Goal: Browse casually

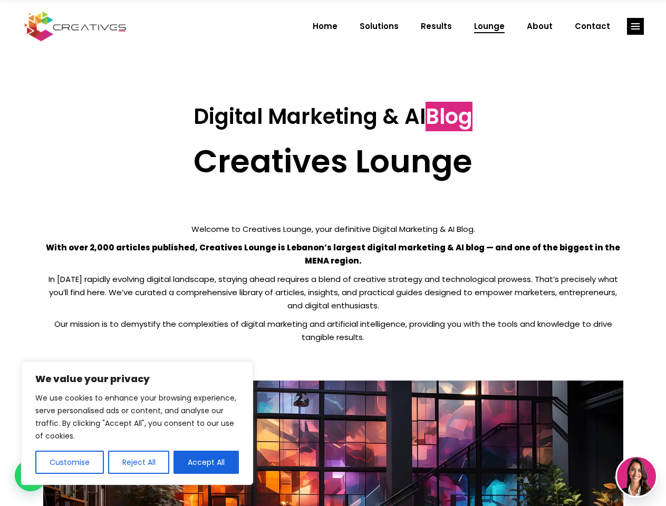
click at [333, 253] on p "With over 2,000 articles published, Creatives Lounge is Lebanon’s largest digit…" at bounding box center [333, 254] width 580 height 26
click at [69, 463] on button "Customise" at bounding box center [69, 462] width 69 height 23
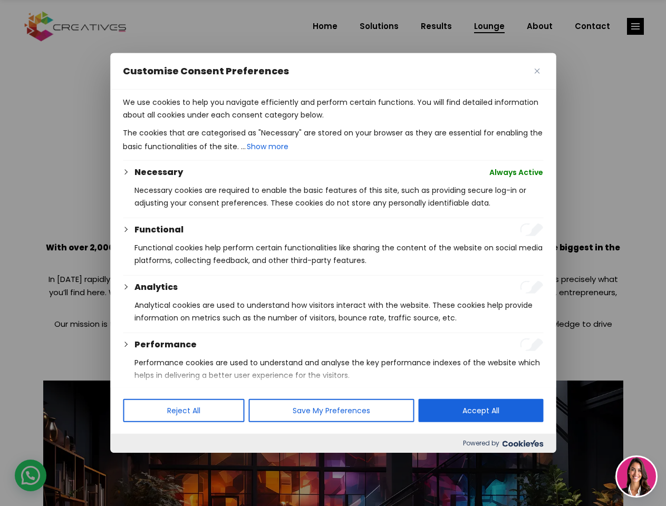
click at [138, 463] on div at bounding box center [333, 253] width 666 height 506
click at [206, 121] on p "We use cookies to help you navigate efficiently and perform certain functions. …" at bounding box center [333, 108] width 420 height 25
click at [636, 26] on div at bounding box center [333, 253] width 666 height 506
click at [637, 477] on img at bounding box center [636, 476] width 39 height 39
